Goal: Task Accomplishment & Management: Manage account settings

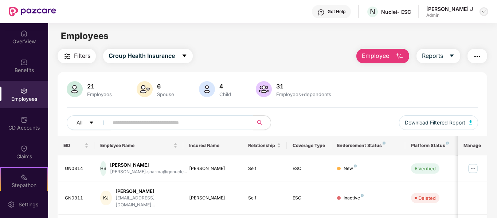
click at [484, 13] on img at bounding box center [484, 12] width 6 height 6
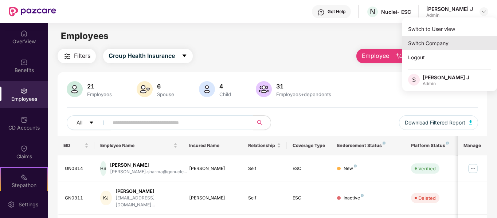
click at [438, 40] on div "Switch Company" at bounding box center [449, 43] width 95 height 14
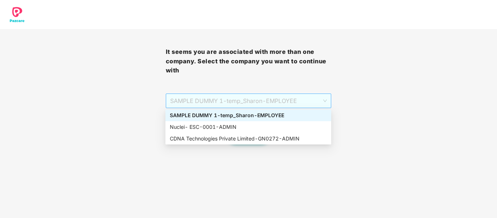
click at [278, 96] on span "SAMPLE DUMMY 1 - [DEMOGRAPHIC_DATA]_Sharon - EMPLOYEE" at bounding box center [248, 101] width 157 height 14
click at [253, 135] on div "CDNA Technologies Private Limited - GN0272 - ADMIN" at bounding box center [248, 139] width 157 height 8
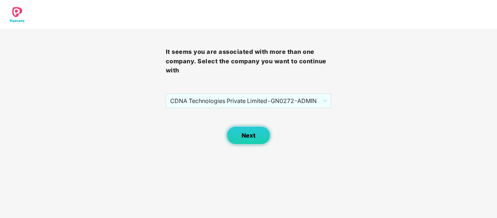
click at [263, 134] on button "Next" at bounding box center [249, 135] width 44 height 18
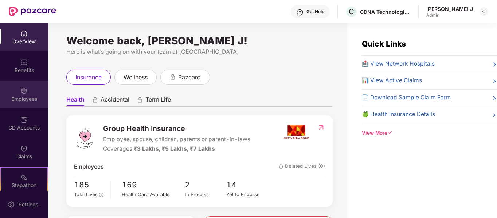
click at [18, 98] on div "Employees" at bounding box center [24, 98] width 48 height 7
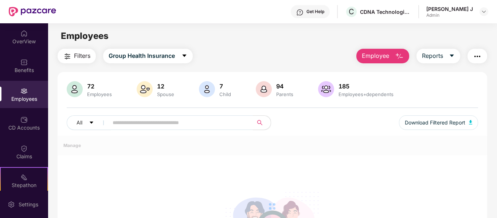
click at [18, 98] on div "Employees" at bounding box center [24, 98] width 48 height 7
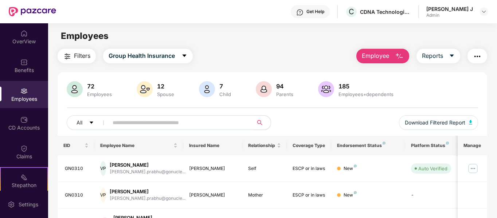
click at [141, 124] on input "text" at bounding box center [178, 122] width 131 height 11
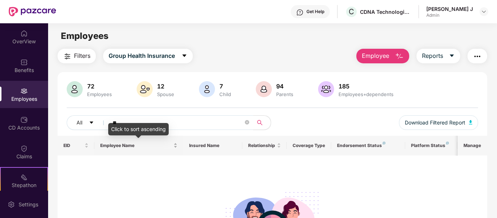
type input "*"
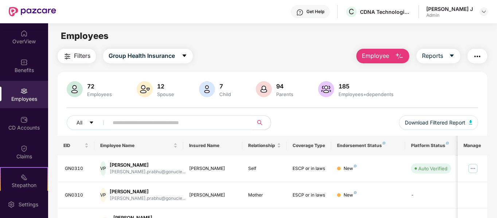
click at [395, 57] on button "Employee" at bounding box center [382, 56] width 53 height 15
click at [446, 55] on button "Reports" at bounding box center [438, 56] width 44 height 15
click at [281, 120] on div "All Download Filtered Report" at bounding box center [273, 126] width 412 height 20
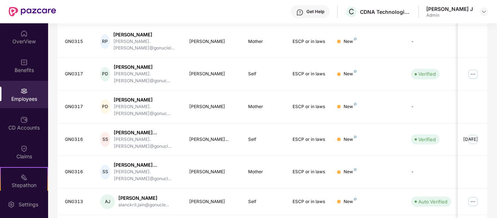
scroll to position [242, 0]
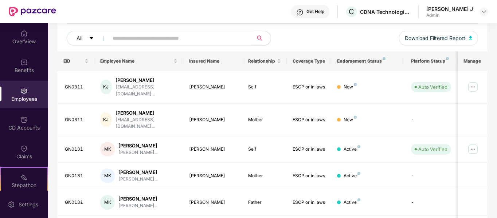
scroll to position [0, 0]
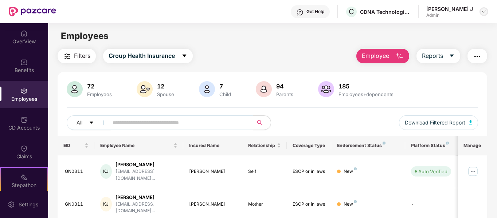
click at [483, 13] on img at bounding box center [484, 12] width 6 height 6
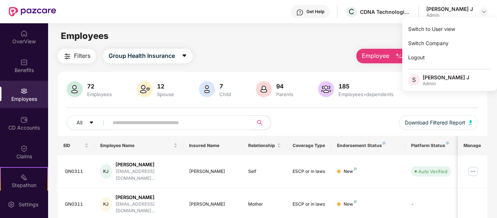
click at [375, 40] on div "Employees" at bounding box center [272, 36] width 449 height 14
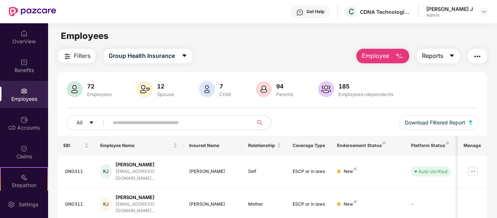
click at [450, 54] on icon "caret-down" at bounding box center [452, 56] width 6 height 6
click at [429, 36] on div "Employees" at bounding box center [272, 36] width 449 height 14
click at [487, 56] on button "button" at bounding box center [478, 56] width 20 height 15
click at [406, 39] on div "Employees" at bounding box center [272, 36] width 449 height 14
click at [430, 56] on span "Reports" at bounding box center [432, 55] width 21 height 9
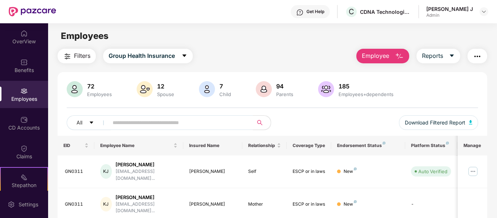
click at [278, 62] on div "Filters Group Health Insurance Employee Reports" at bounding box center [273, 56] width 430 height 15
click at [467, 125] on button "Download Filtered Report" at bounding box center [438, 123] width 79 height 15
click at [150, 126] on input "text" at bounding box center [178, 122] width 131 height 11
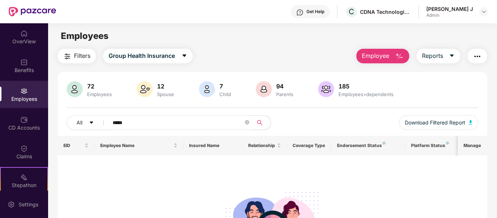
type input "*****"
